Goal: Transaction & Acquisition: Purchase product/service

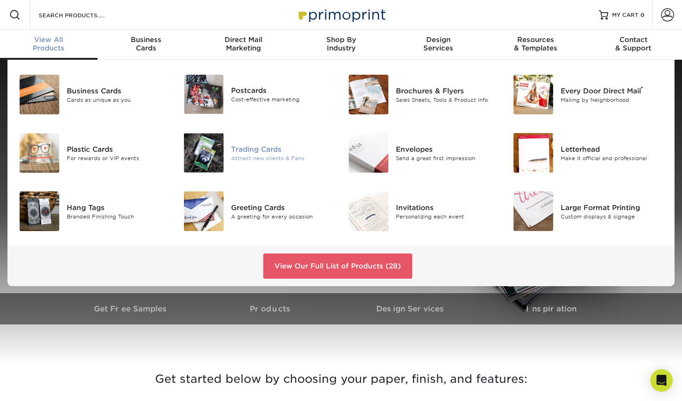
click at [242, 151] on div "Trading Cards" at bounding box center [282, 149] width 103 height 10
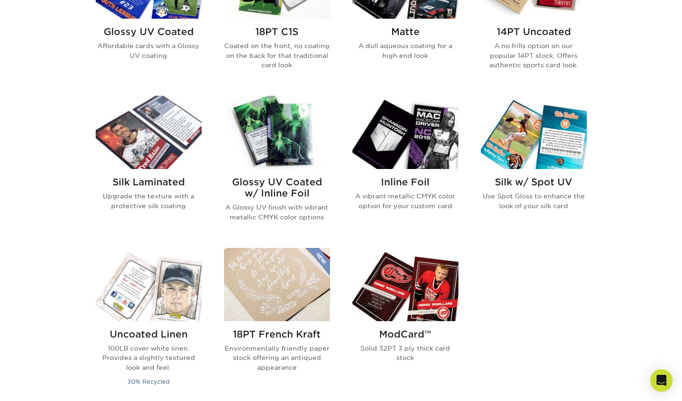
scroll to position [375, 0]
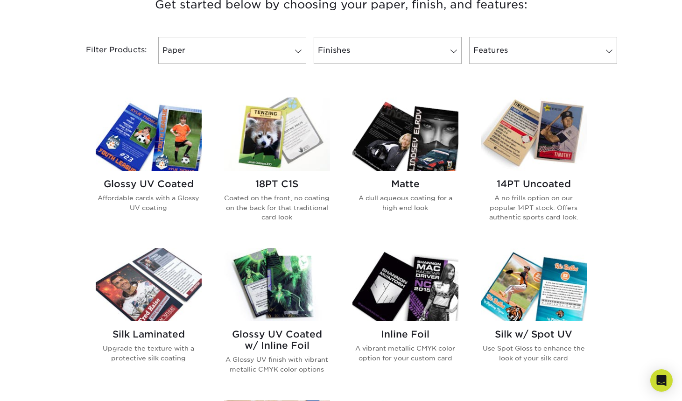
click at [292, 182] on h2 "18PT C1S" at bounding box center [277, 183] width 106 height 11
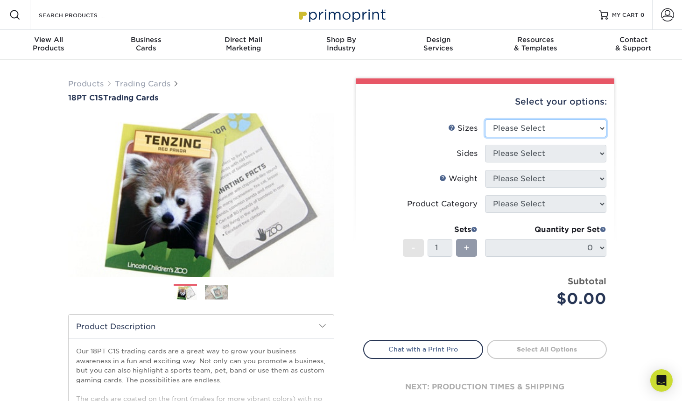
select select "2.50x3.50"
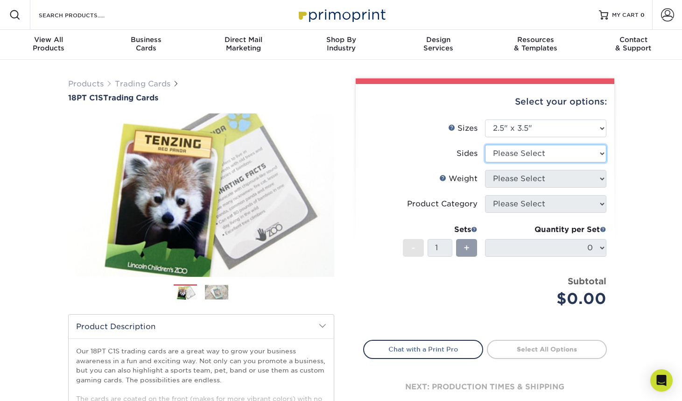
select select "13abbda7-1d64-4f25-8bb2-c179b224825d"
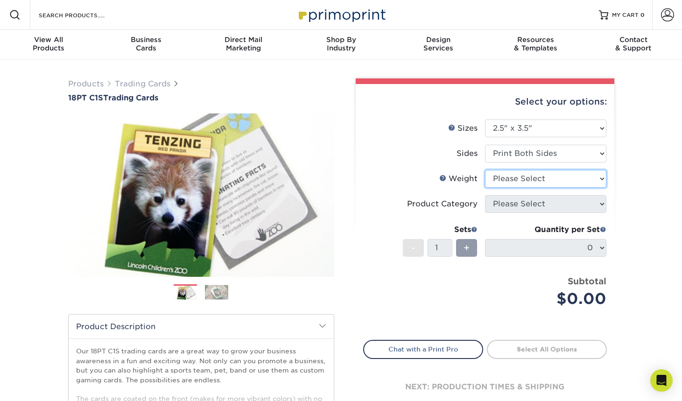
select select "18PTC1S"
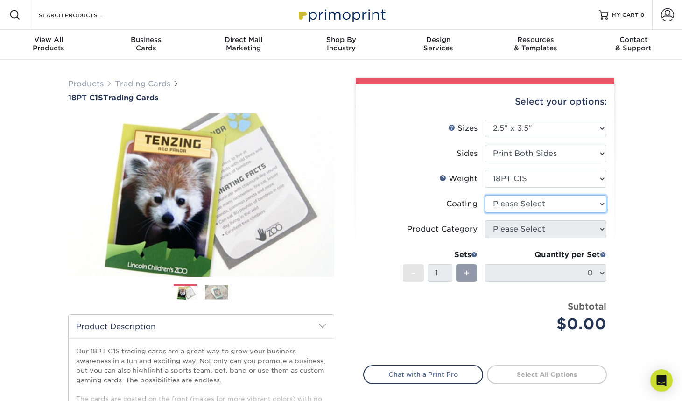
select select "3e7618de-abca-4bda-9f97-8b9129e913d8"
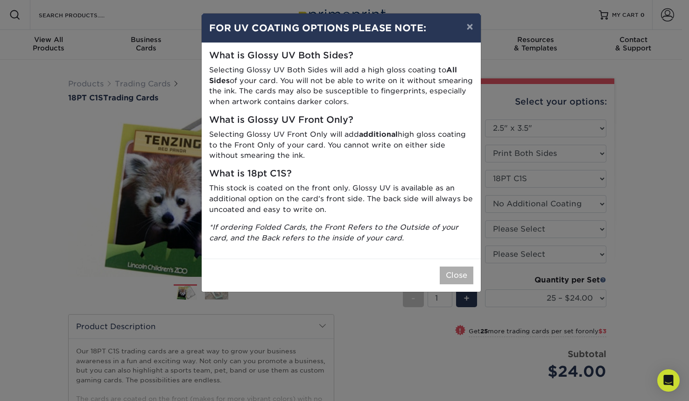
click at [458, 274] on button "Close" at bounding box center [457, 276] width 34 height 18
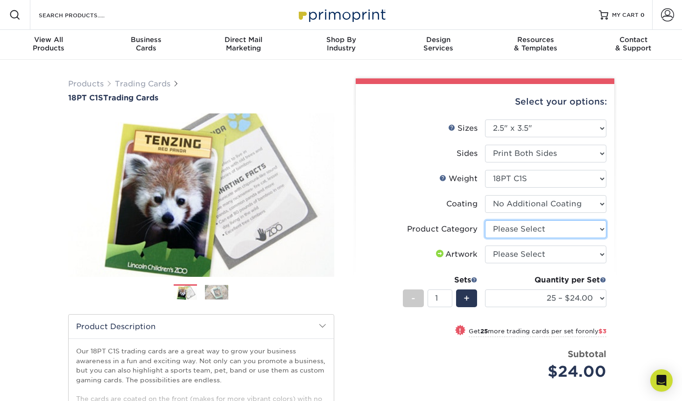
select select "c2f9bce9-36c2-409d-b101-c29d9d031e18"
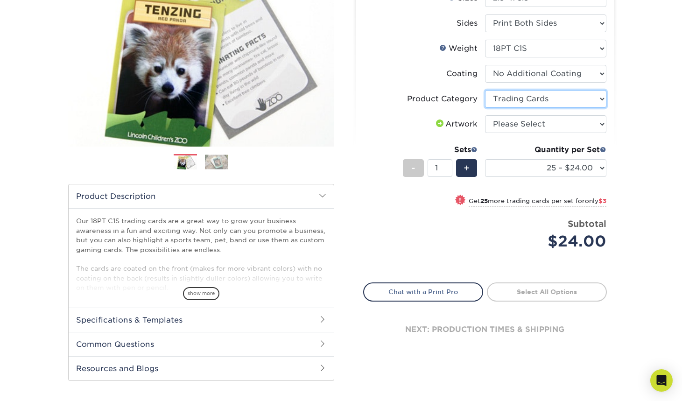
scroll to position [134, 0]
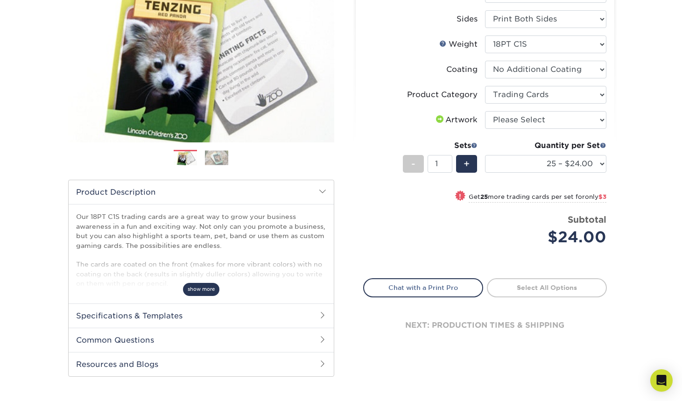
click at [210, 293] on span "show more" at bounding box center [201, 289] width 36 height 13
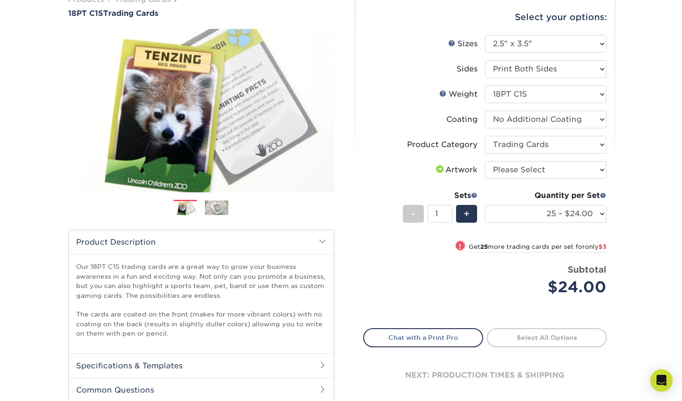
scroll to position [30, 0]
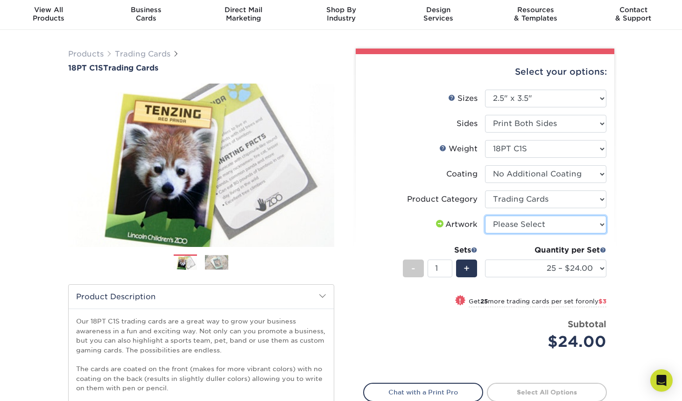
select select "upload"
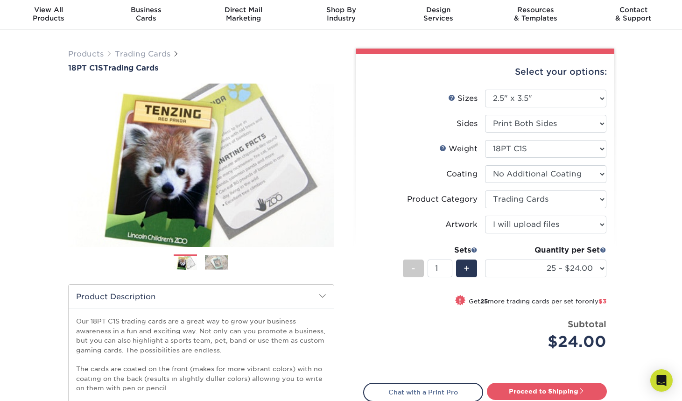
click at [668, 232] on div "Products Trading Cards 18PT C1S Trading Cards Previous Next show more" at bounding box center [341, 274] width 682 height 489
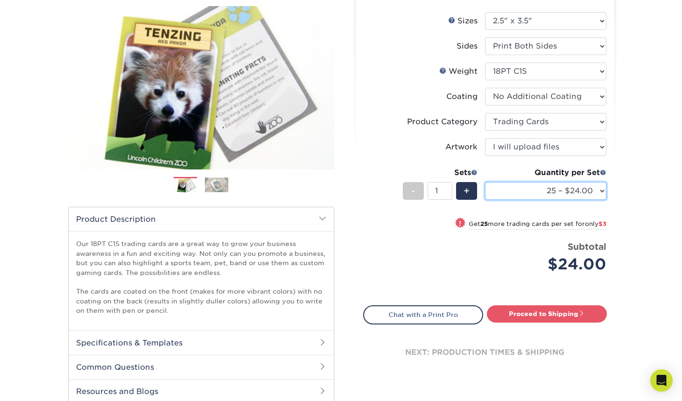
scroll to position [78, 0]
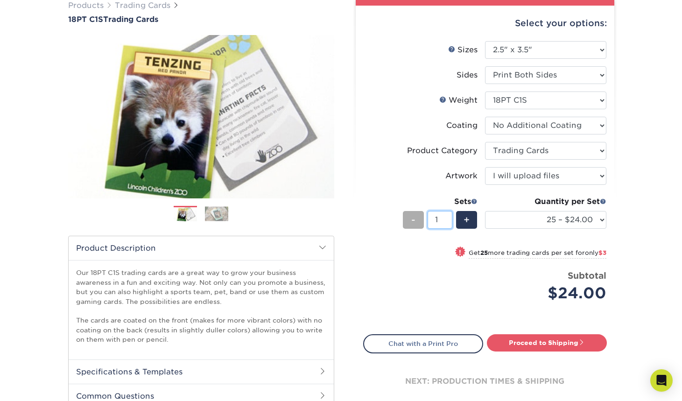
drag, startPoint x: 437, startPoint y: 219, endPoint x: 423, endPoint y: 219, distance: 13.5
click at [423, 219] on div "- 1 +" at bounding box center [440, 221] width 75 height 21
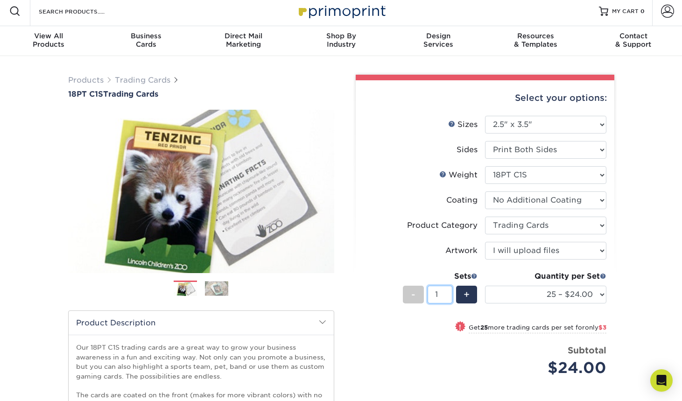
scroll to position [67, 0]
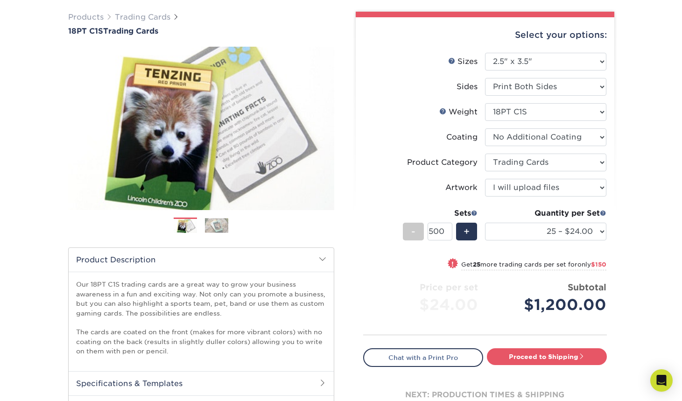
type input "50"
click at [374, 258] on ul "Sizes Help Sizes Please Select 2.5" x 3.5" Sides Please Select 18PT C1S" at bounding box center [485, 190] width 244 height 275
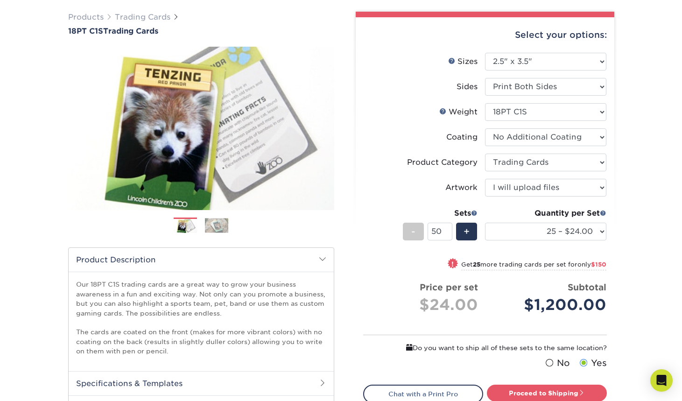
click at [404, 285] on div "Price per set $24.00" at bounding box center [424, 298] width 107 height 35
select select "25 – $24.00"
click at [644, 252] on div "Products Trading Cards 18PT C1S Trading Cards Previous Next show more" at bounding box center [341, 243] width 682 height 500
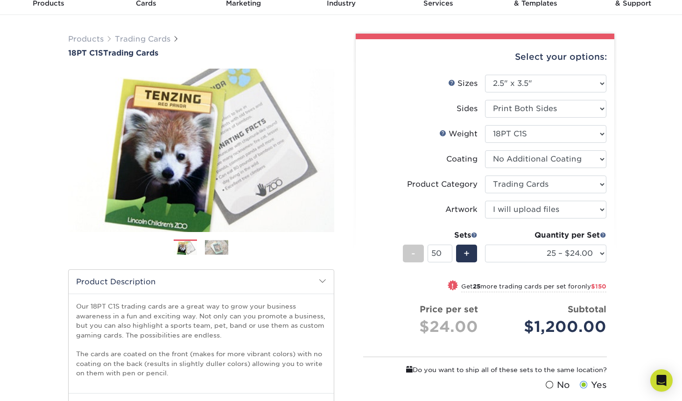
scroll to position [0, 0]
